Goal: Find contact information: Find contact information

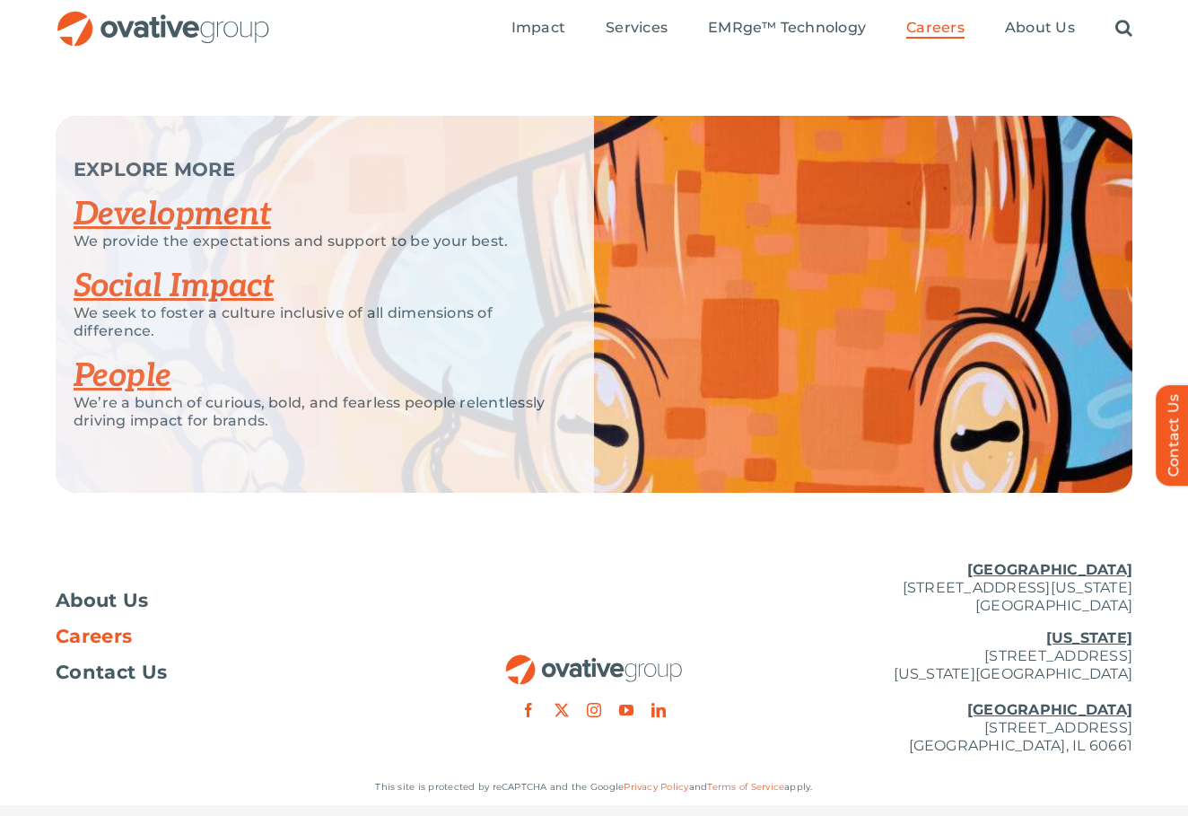
scroll to position [3446, 0]
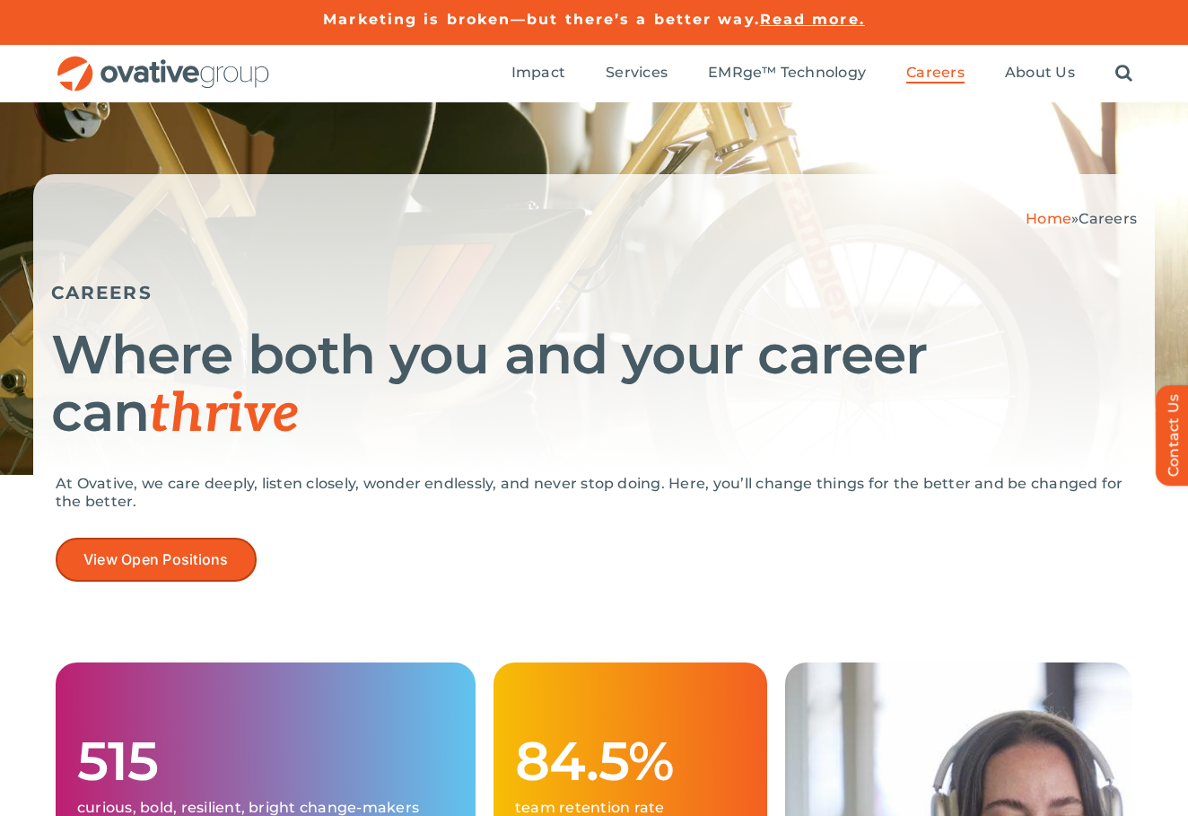
click at [196, 566] on span "View Open Positions" at bounding box center [155, 559] width 145 height 17
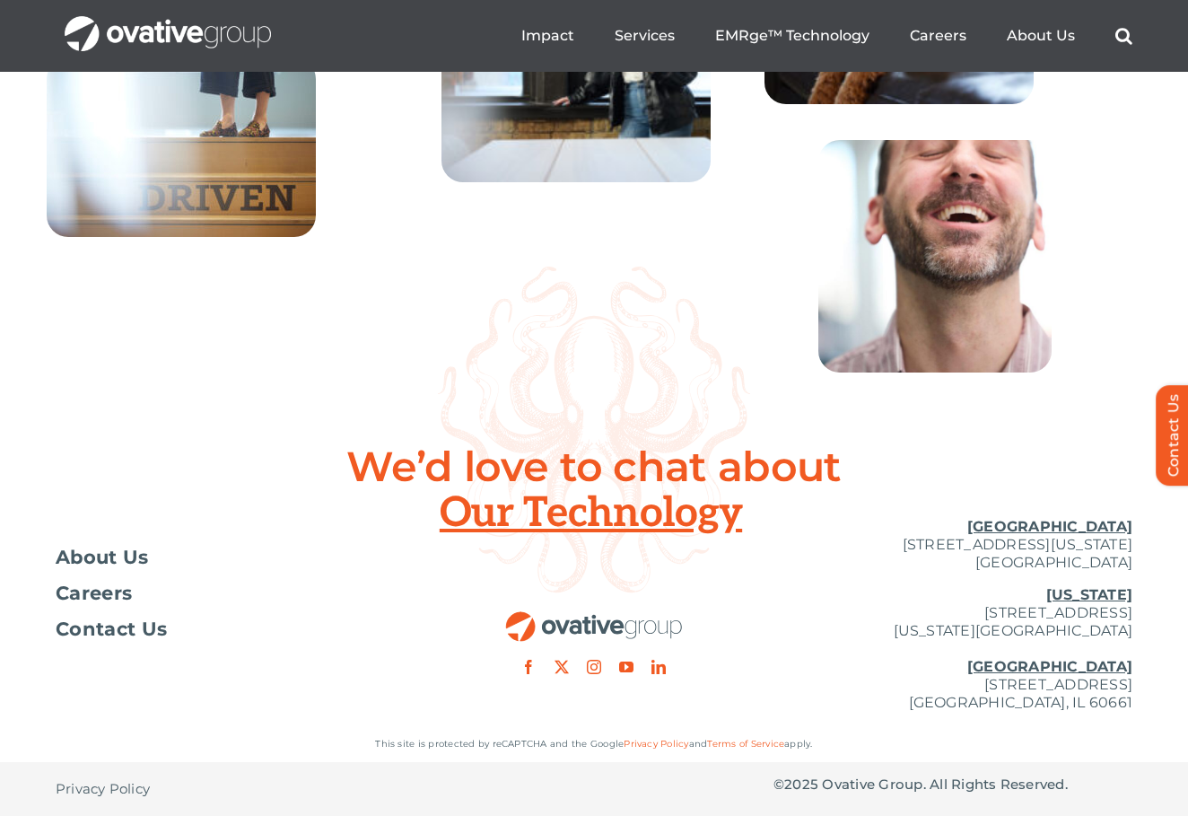
scroll to position [6512, 0]
click at [122, 634] on span "Contact Us" at bounding box center [111, 629] width 111 height 18
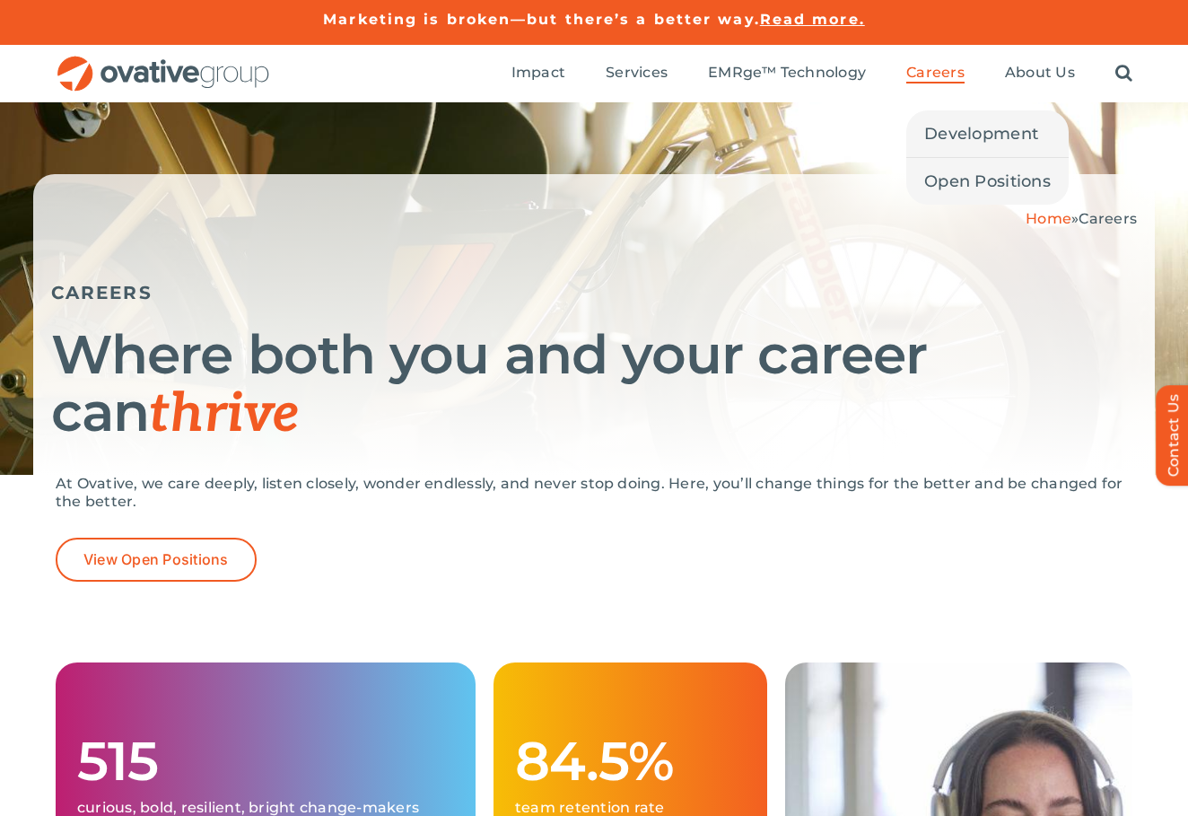
click at [933, 71] on span "Careers" at bounding box center [935, 73] width 58 height 18
click at [958, 144] on span "Development" at bounding box center [981, 133] width 114 height 25
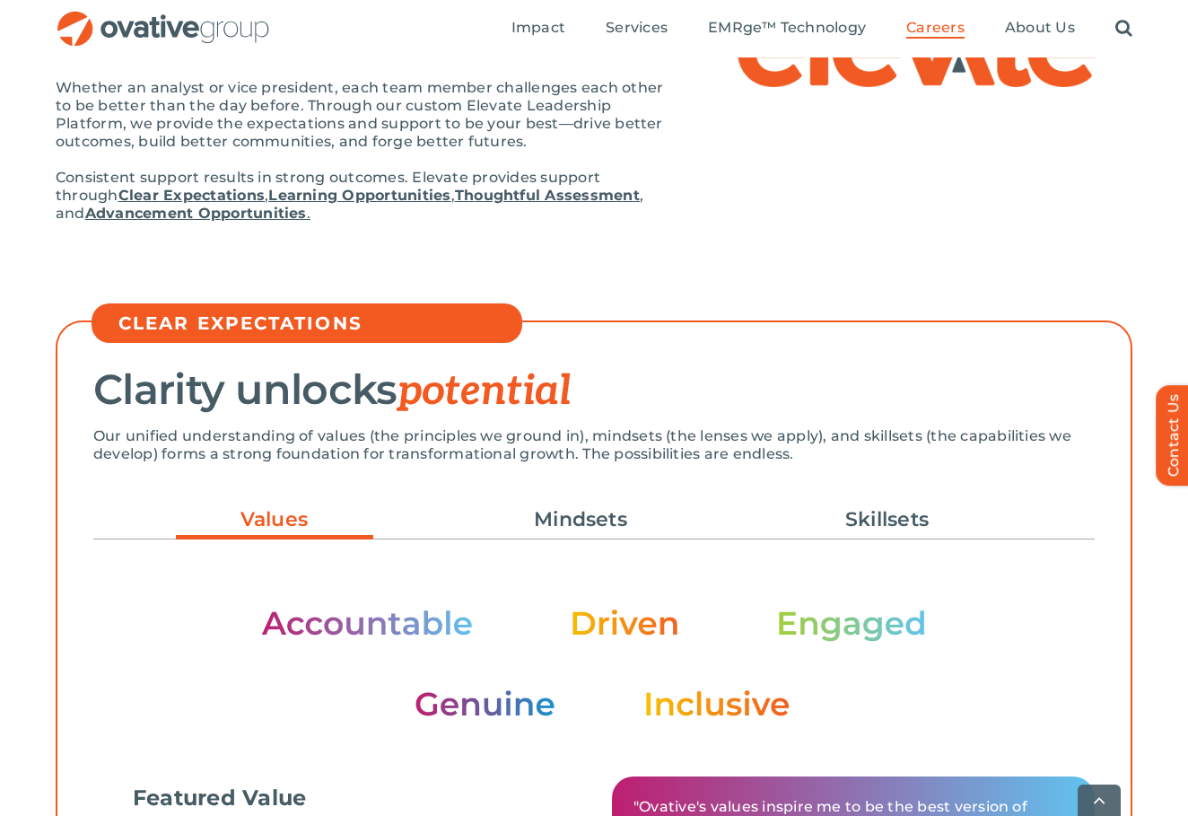
scroll to position [407, 0]
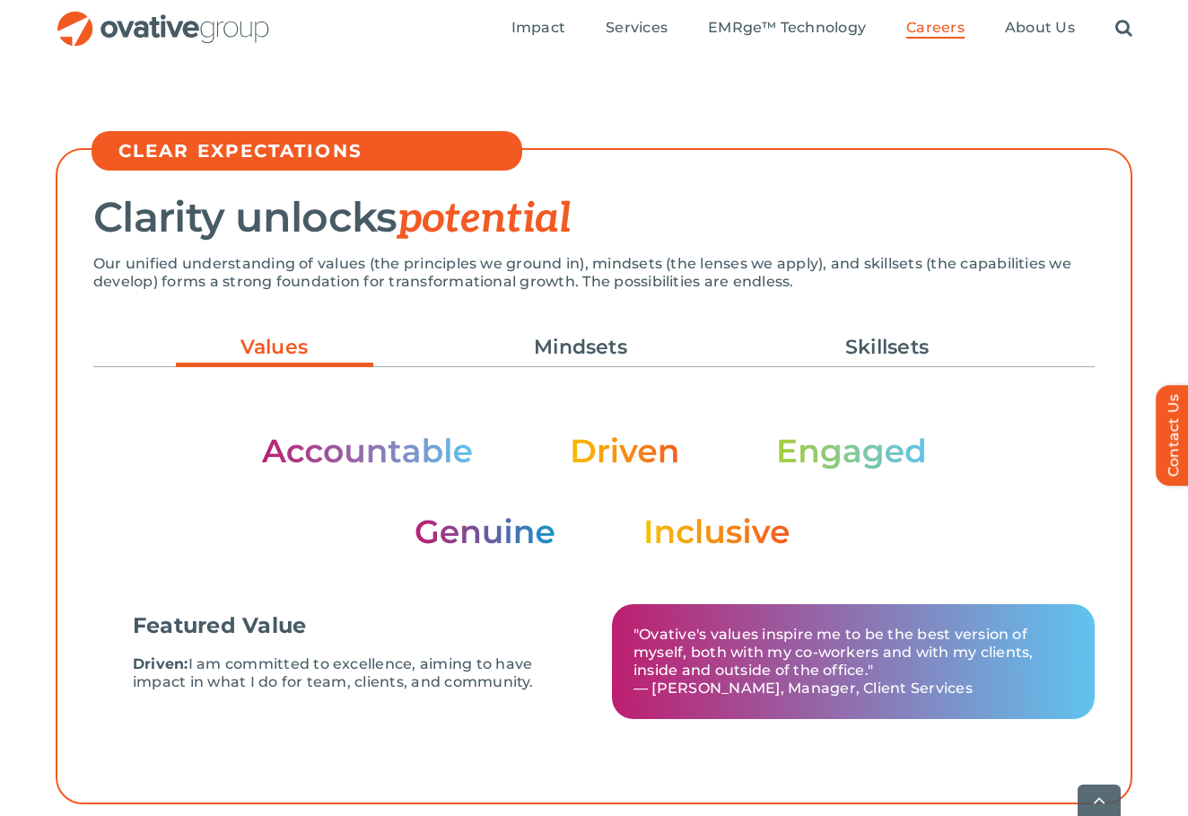
click at [882, 326] on ul "Values Mindsets Skillsets" at bounding box center [594, 347] width 1002 height 48
click at [882, 339] on link "Skillsets" at bounding box center [887, 347] width 197 height 31
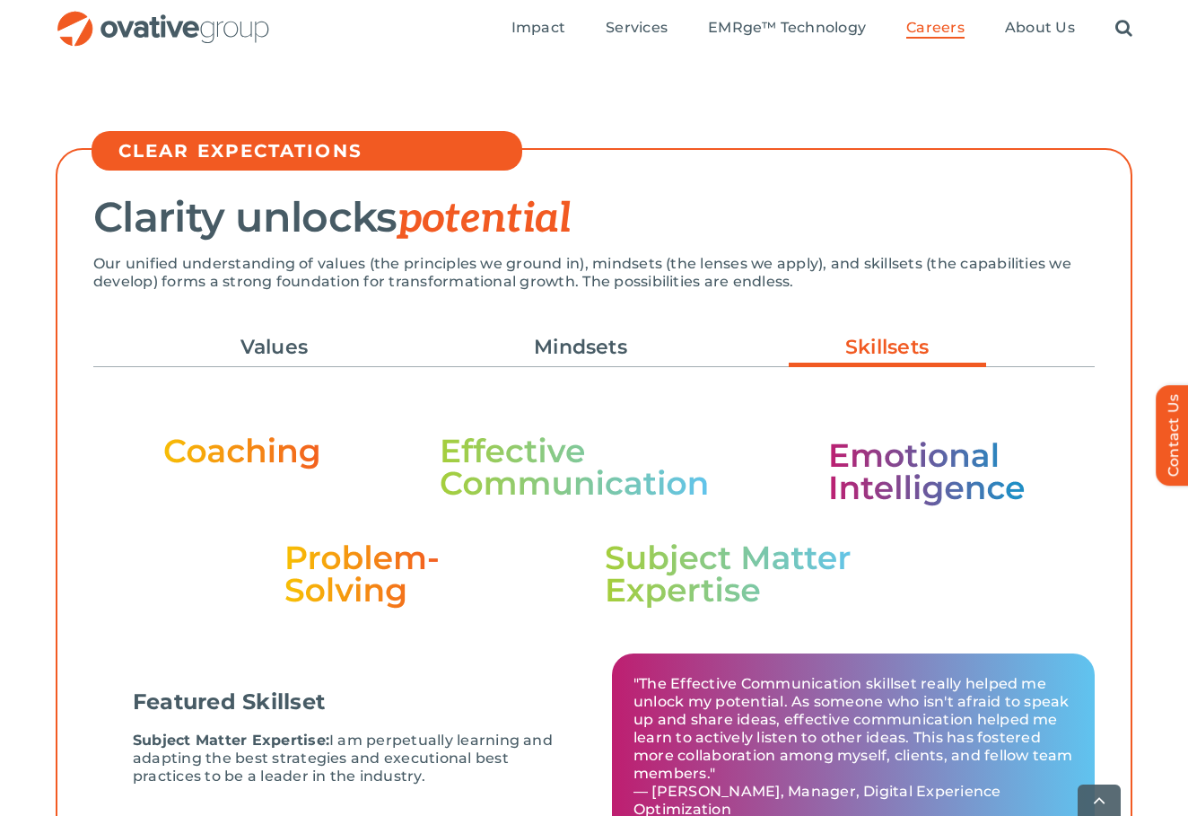
click at [575, 329] on ul "Values Mindsets Skillsets" at bounding box center [594, 347] width 1002 height 48
click at [576, 337] on link "Mindsets" at bounding box center [580, 347] width 197 height 31
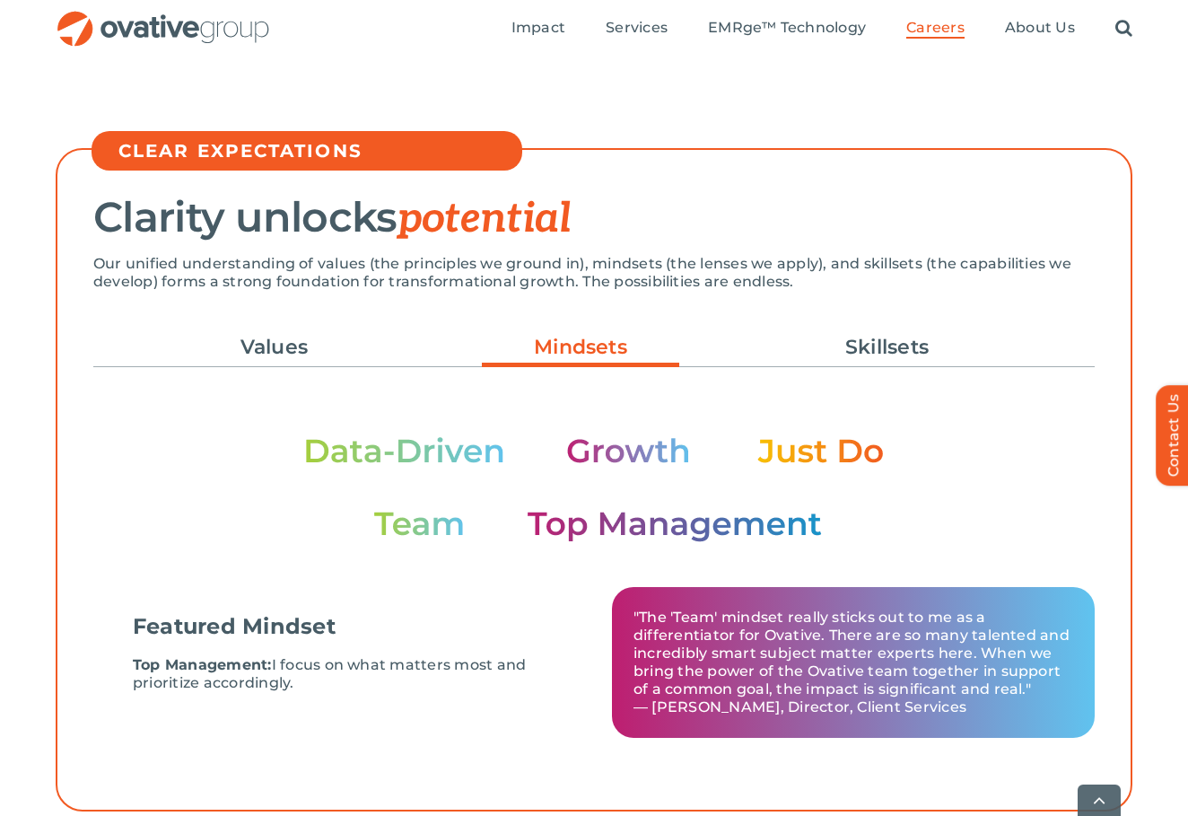
click at [291, 329] on ul "Values Mindsets Skillsets" at bounding box center [594, 347] width 1002 height 48
click at [291, 343] on link "Values" at bounding box center [274, 347] width 197 height 31
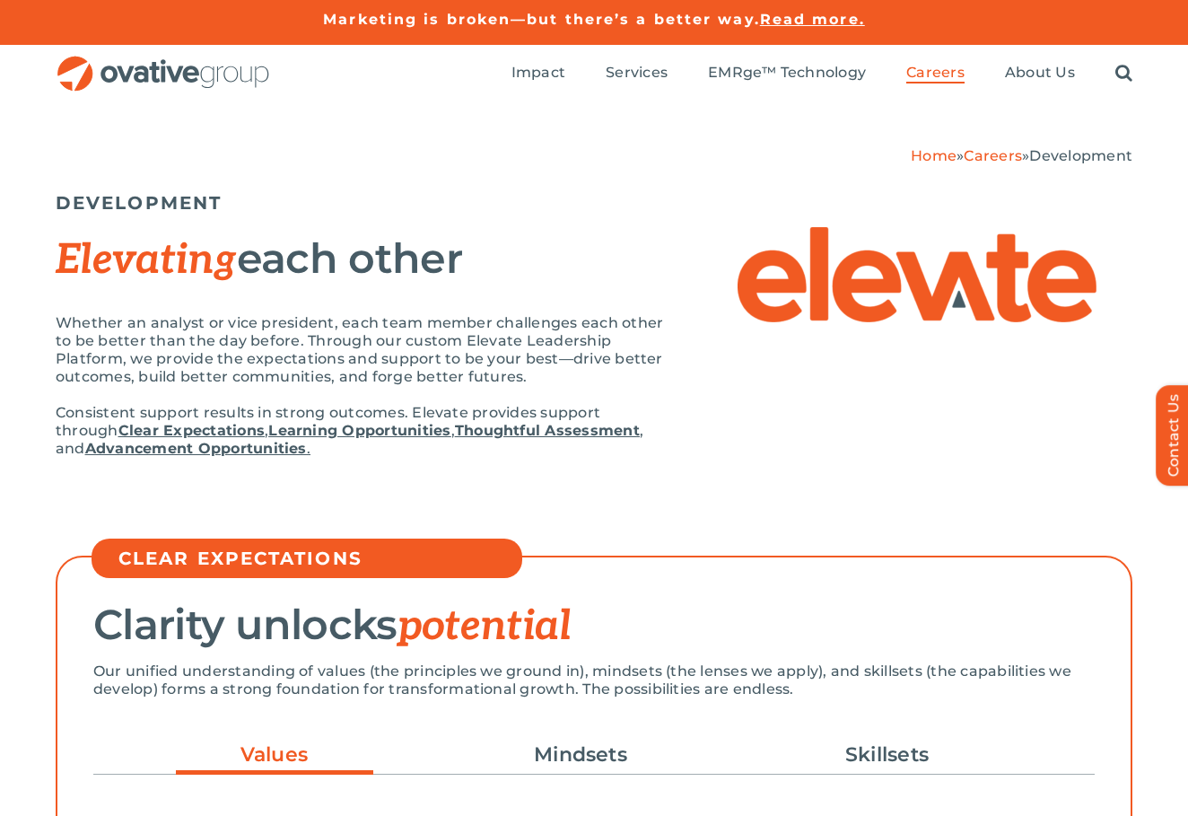
scroll to position [0, 0]
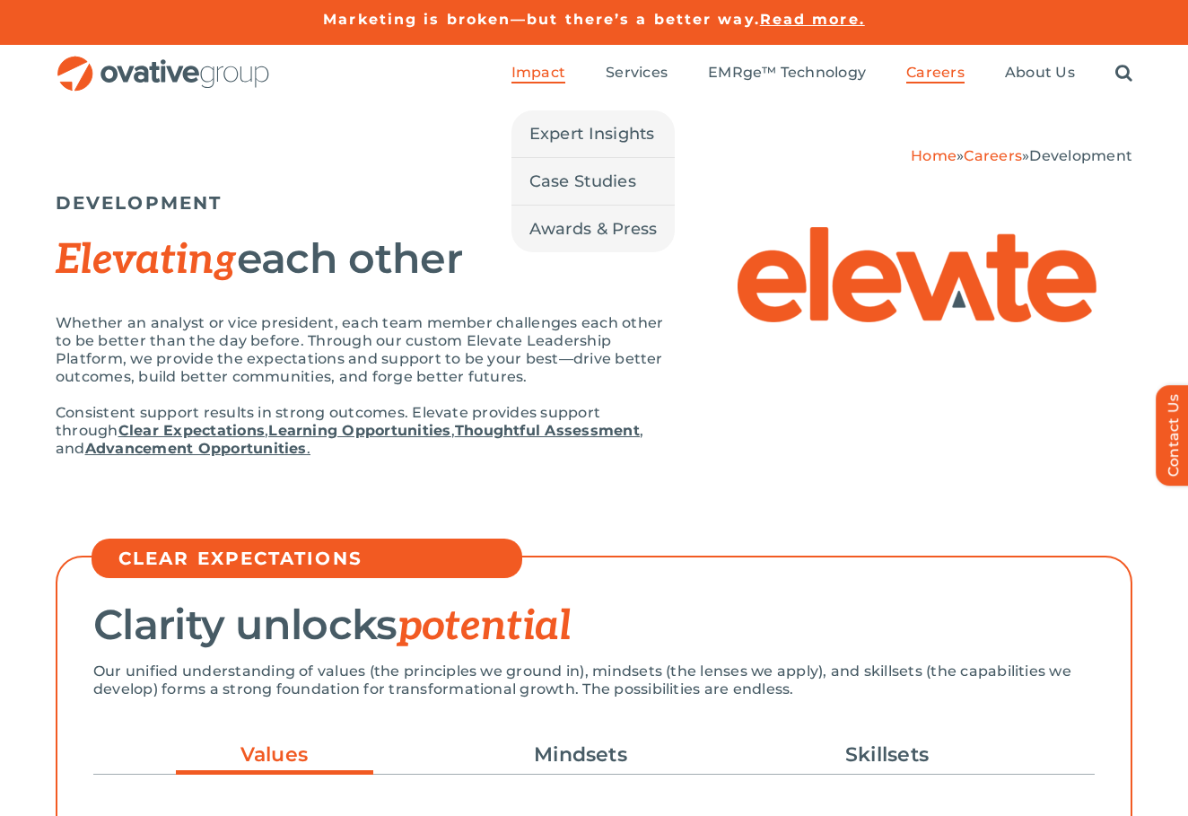
click at [563, 80] on span "Impact" at bounding box center [539, 73] width 54 height 18
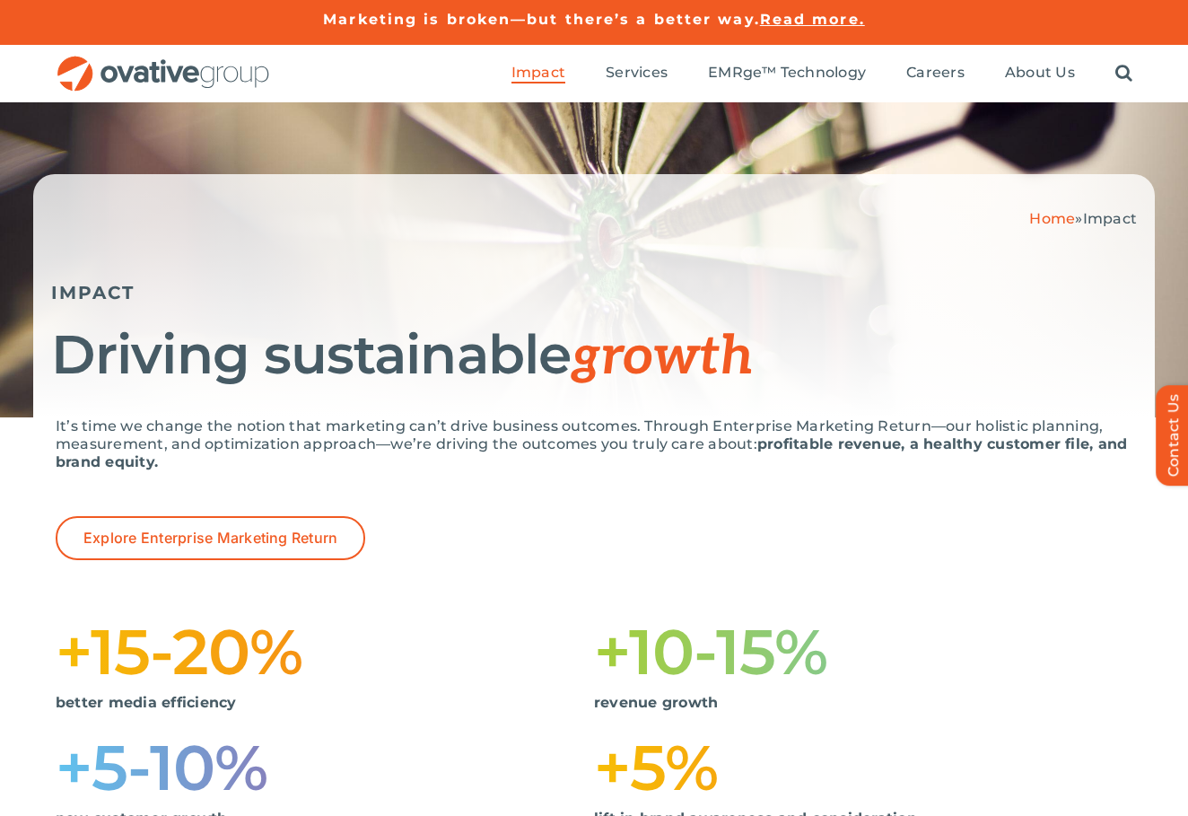
click at [182, 74] on img "OG_Full_horizontal_RGB" at bounding box center [163, 74] width 215 height 37
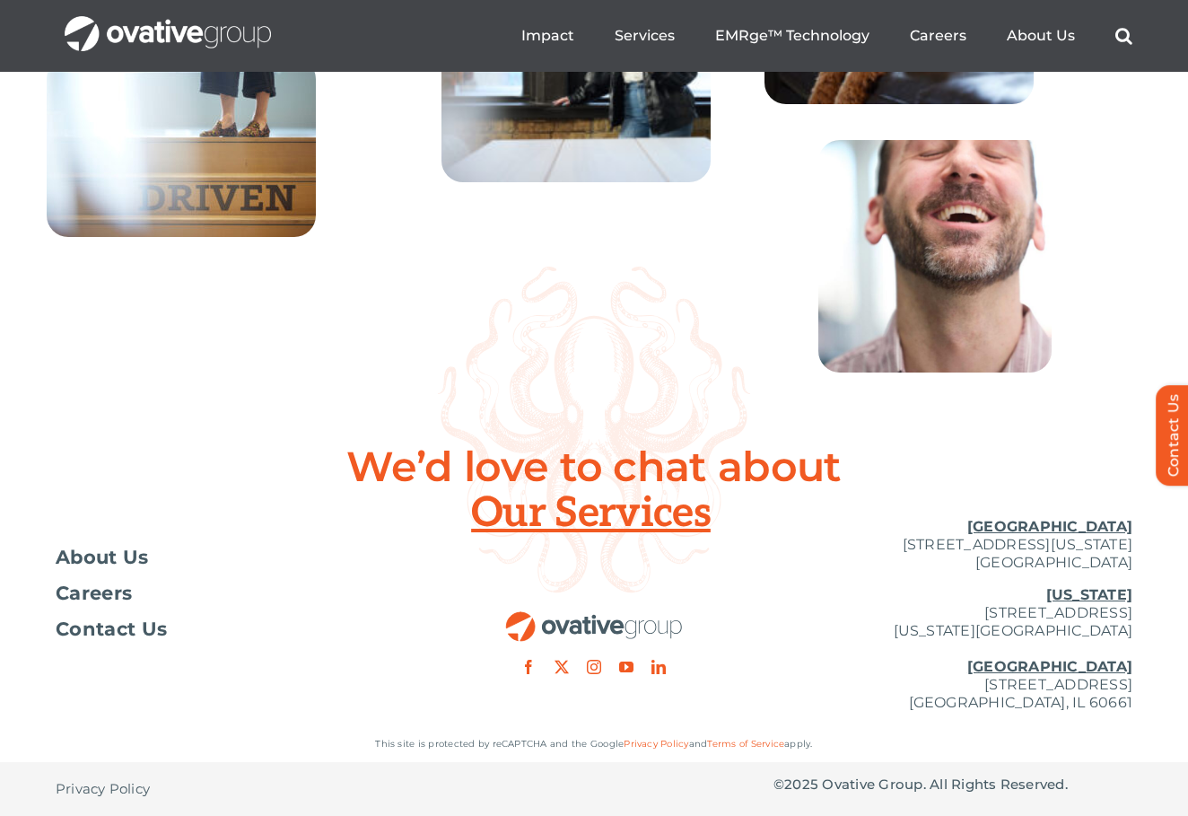
scroll to position [6511, 0]
click at [591, 525] on div at bounding box center [594, 588] width 359 height 171
click at [1075, 527] on u "[GEOGRAPHIC_DATA]" at bounding box center [1049, 526] width 165 height 17
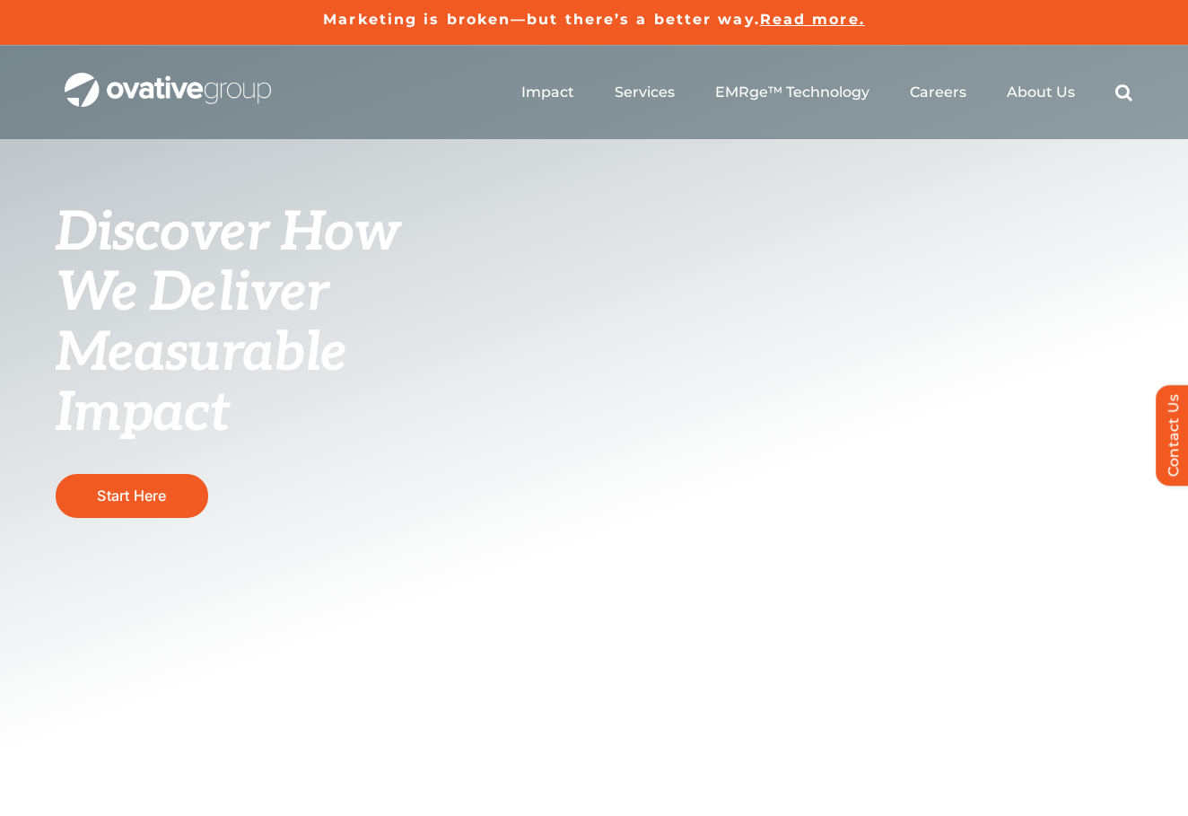
scroll to position [0, 0]
click at [1055, 4] on div "Marketing is broken—but there’s a better way. Read more." at bounding box center [594, 22] width 1188 height 44
click at [189, 83] on img "OG_Full_horizontal_WHT" at bounding box center [168, 90] width 206 height 35
